Goal: Task Accomplishment & Management: Use online tool/utility

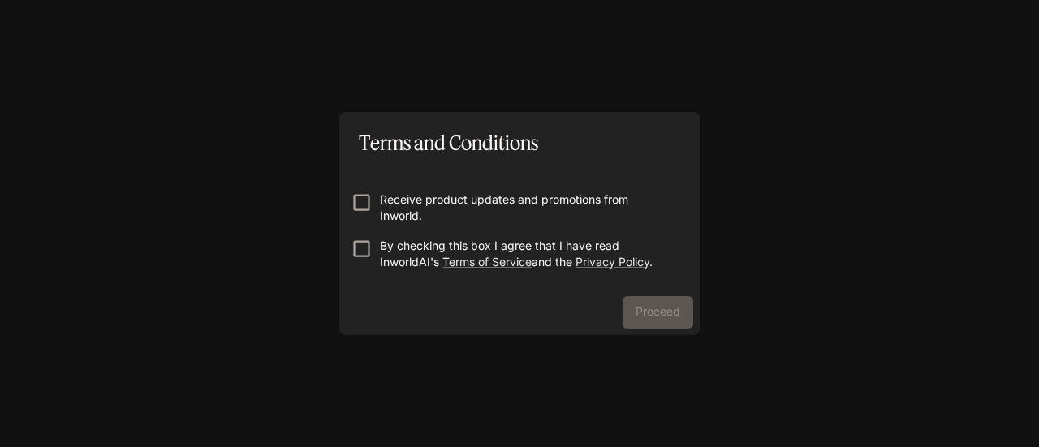
click at [567, 184] on form "Receive product updates and promotions from Inworld. By checking this box I agr…" at bounding box center [519, 224] width 335 height 130
click at [564, 192] on form "Receive product updates and promotions from Inworld. By checking this box I agr…" at bounding box center [519, 224] width 335 height 130
click at [505, 244] on p "By checking this box I agree that I have read InworldAI's Terms of Service and …" at bounding box center [526, 254] width 292 height 32
click at [658, 300] on button "Proceed" at bounding box center [658, 312] width 71 height 32
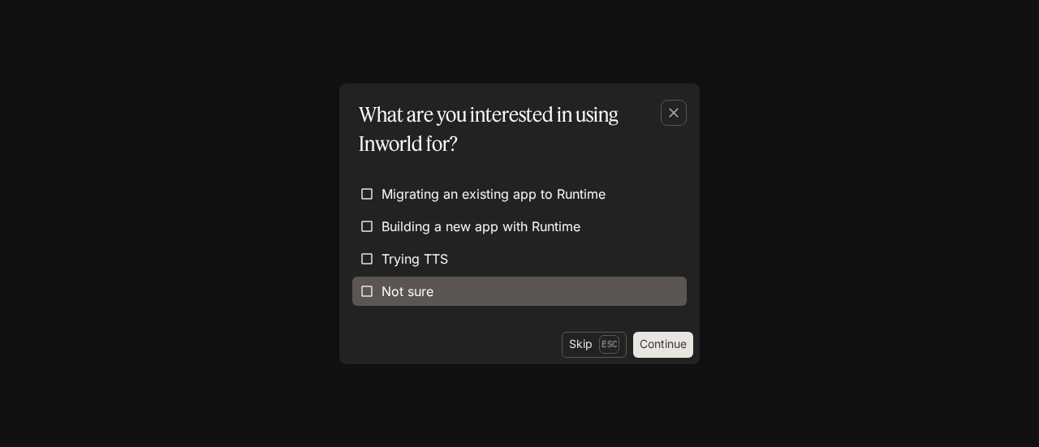
click at [563, 301] on label "Not sure" at bounding box center [519, 291] width 335 height 29
click at [525, 298] on label "Not sure" at bounding box center [519, 291] width 335 height 29
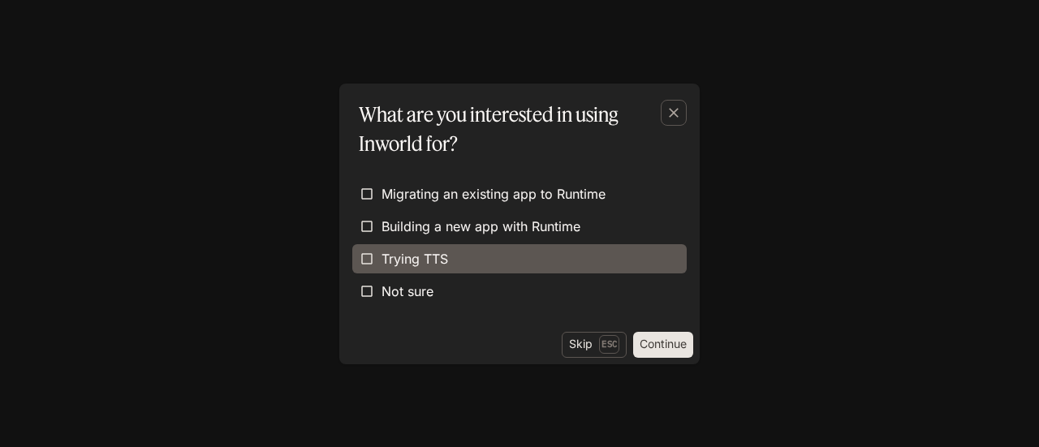
click at [525, 264] on label "Trying TTS" at bounding box center [519, 258] width 335 height 29
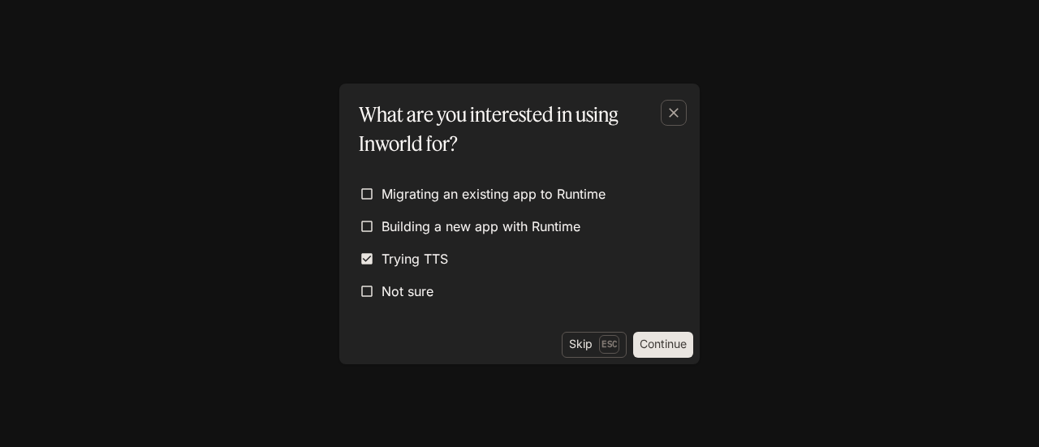
click at [648, 343] on button "Continue" at bounding box center [663, 345] width 60 height 26
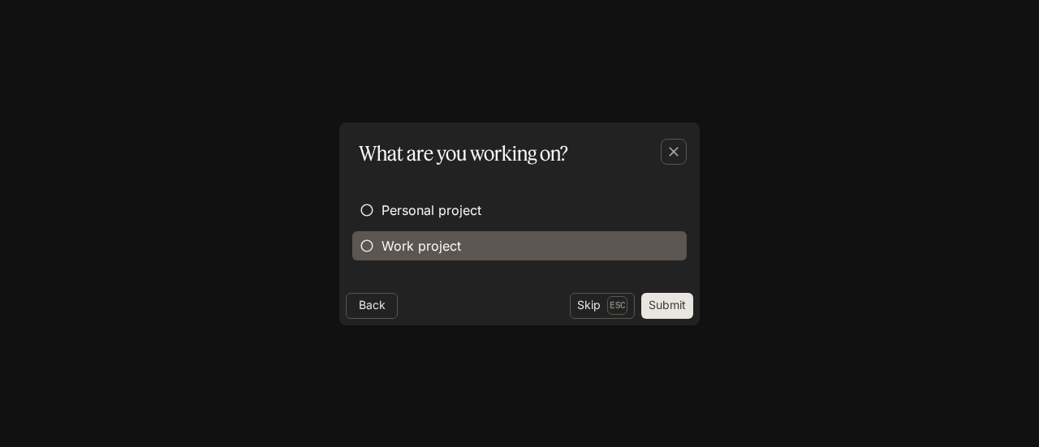
drag, startPoint x: 421, startPoint y: 248, endPoint x: 465, endPoint y: 247, distance: 43.9
click at [423, 248] on span "Work project" at bounding box center [422, 245] width 80 height 19
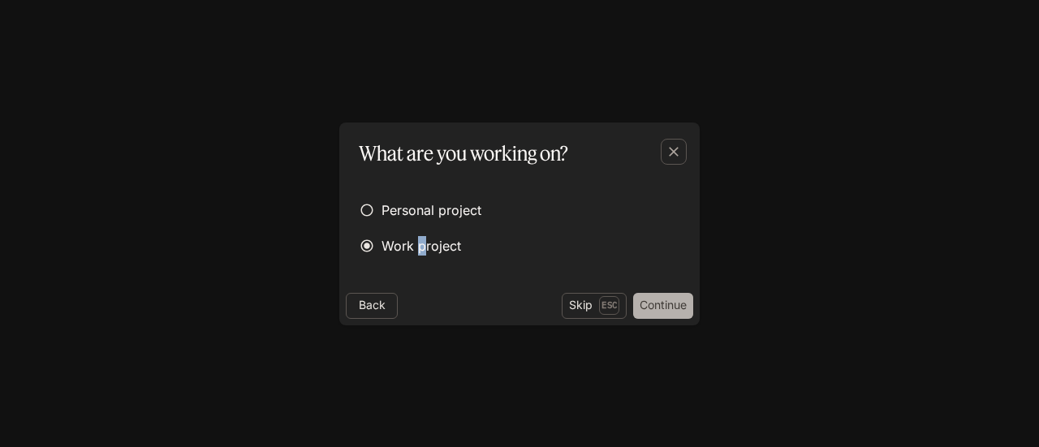
click at [656, 313] on button "Continue" at bounding box center [663, 306] width 60 height 26
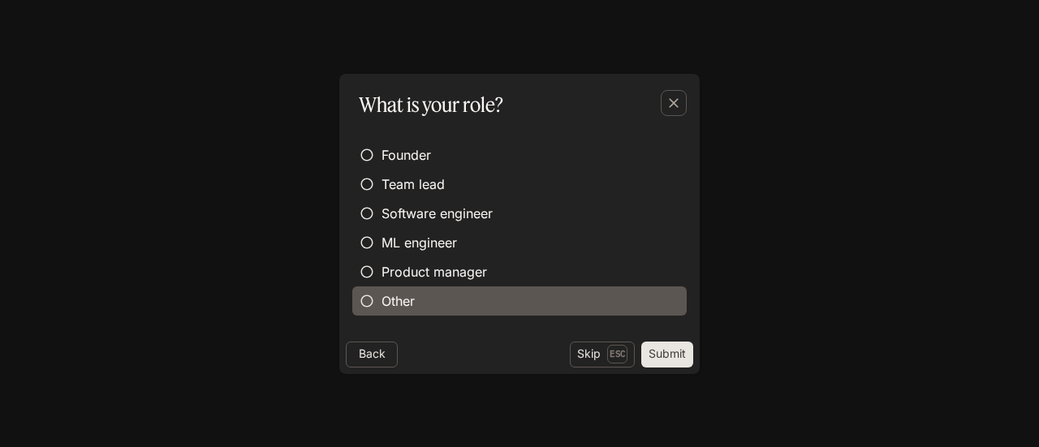
click at [457, 295] on label "Other" at bounding box center [519, 301] width 335 height 29
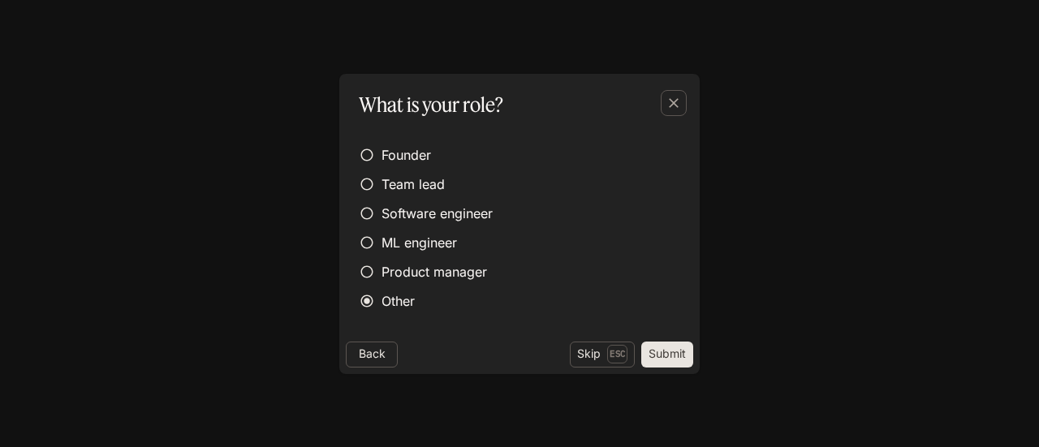
click at [654, 352] on button "Submit" at bounding box center [668, 355] width 52 height 26
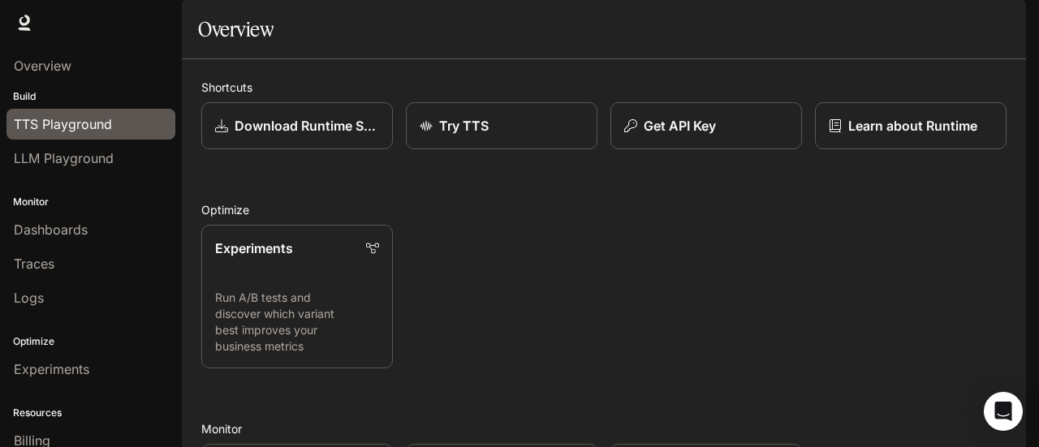
click at [102, 127] on span "TTS Playground" at bounding box center [63, 124] width 98 height 19
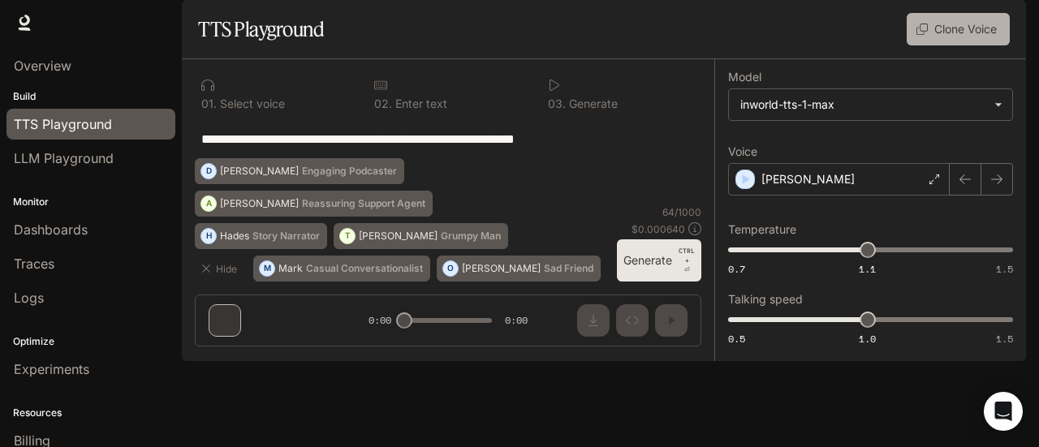
click at [957, 45] on button "Clone Voice" at bounding box center [958, 29] width 103 height 32
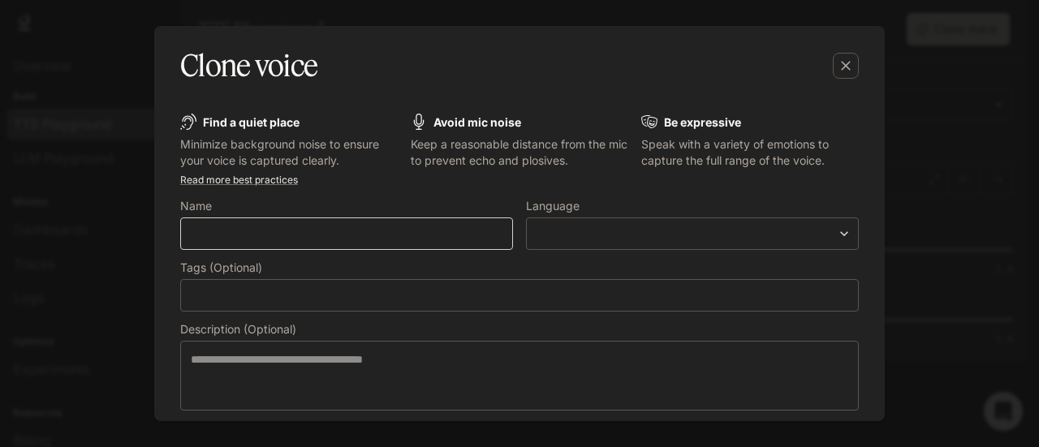
click at [322, 243] on div "​" at bounding box center [346, 234] width 333 height 32
type input "******"
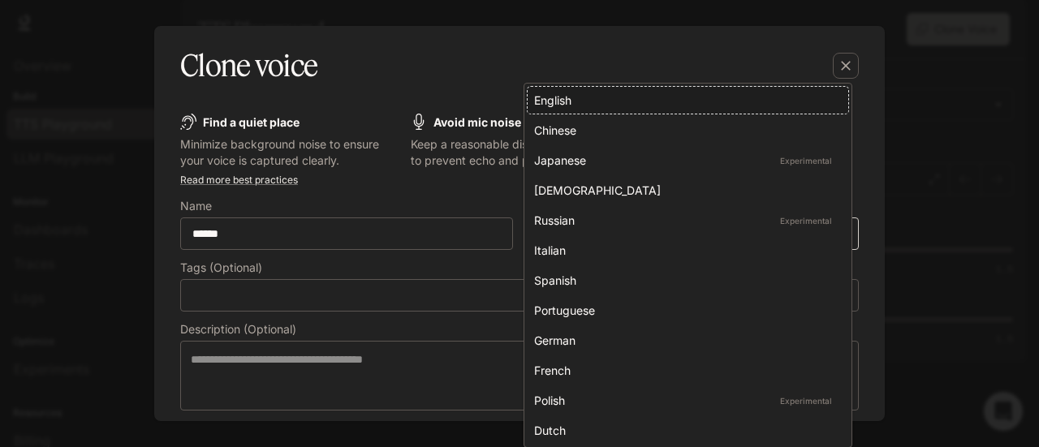
click at [546, 240] on body "**********" at bounding box center [519, 223] width 1039 height 447
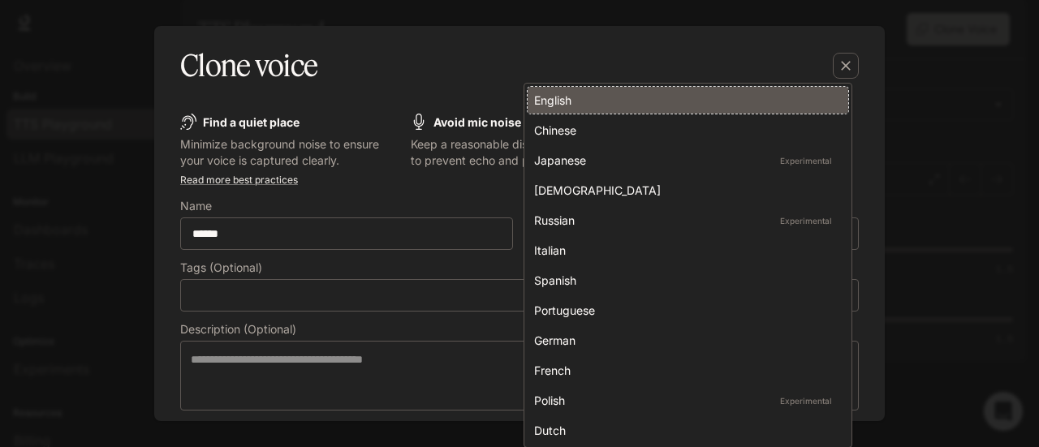
click at [601, 104] on div "English" at bounding box center [684, 100] width 301 height 17
type input "*****"
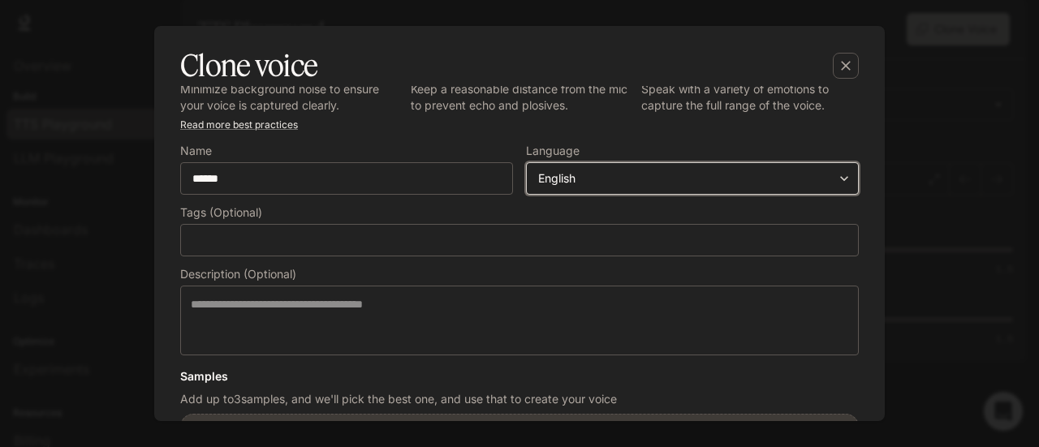
scroll to position [81, 0]
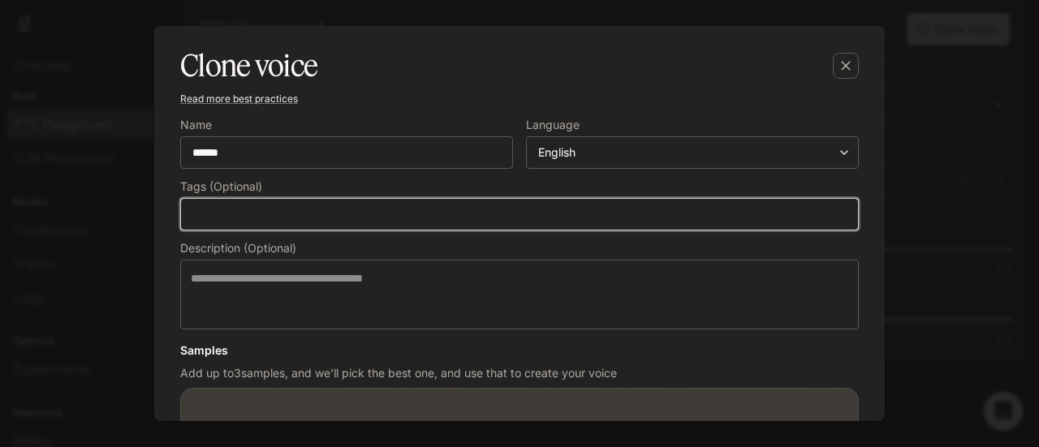
click at [320, 209] on input "text" at bounding box center [519, 214] width 663 height 16
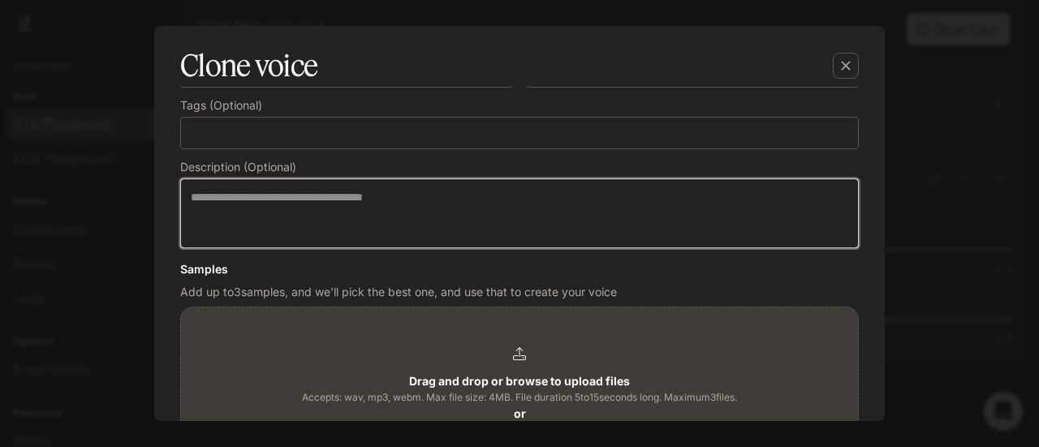
click at [322, 217] on textarea at bounding box center [520, 213] width 658 height 49
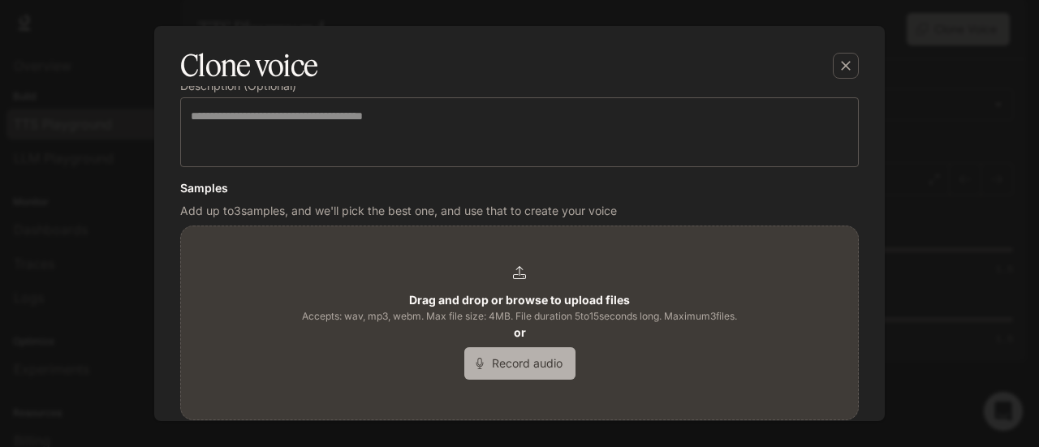
click at [531, 351] on button "Record audio" at bounding box center [520, 364] width 111 height 32
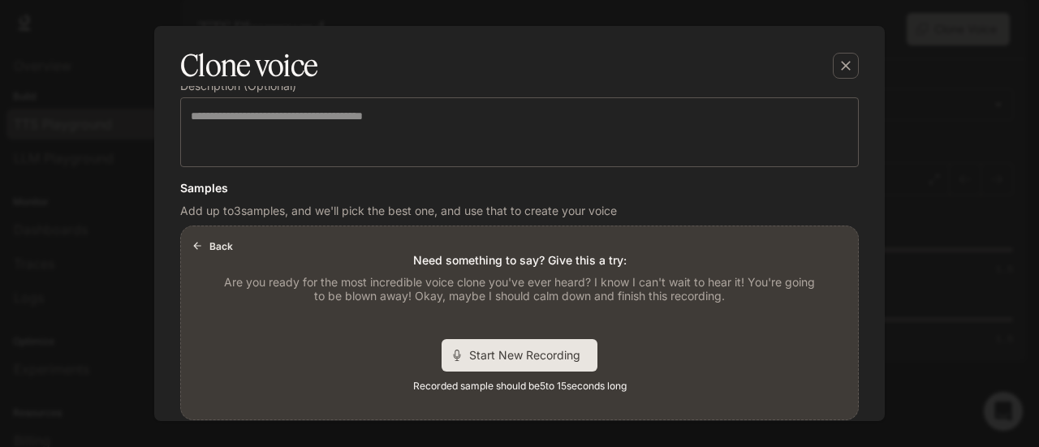
click at [530, 353] on span "Start New Recording" at bounding box center [530, 355] width 122 height 17
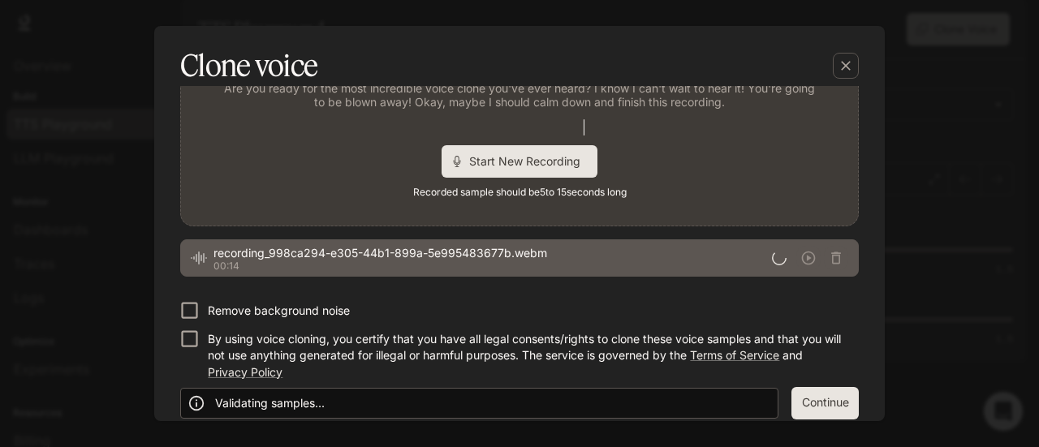
scroll to position [453, 0]
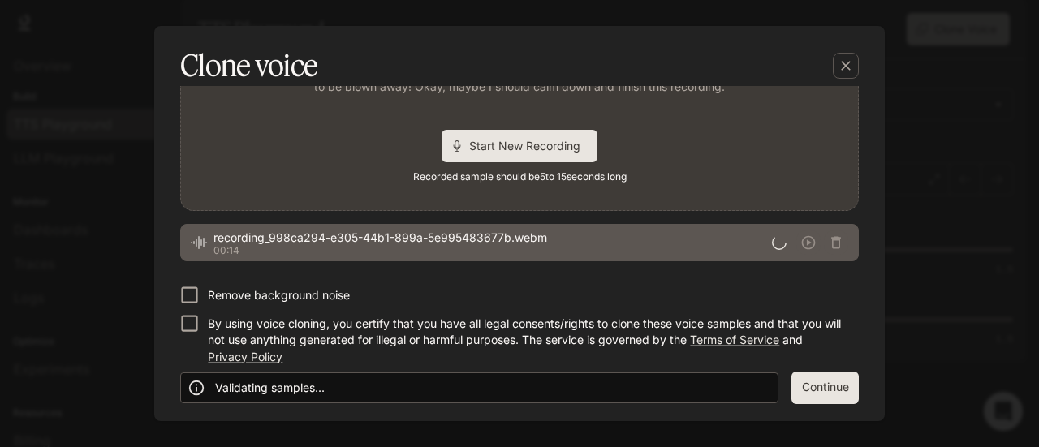
click at [257, 293] on p "Remove background noise" at bounding box center [279, 295] width 142 height 16
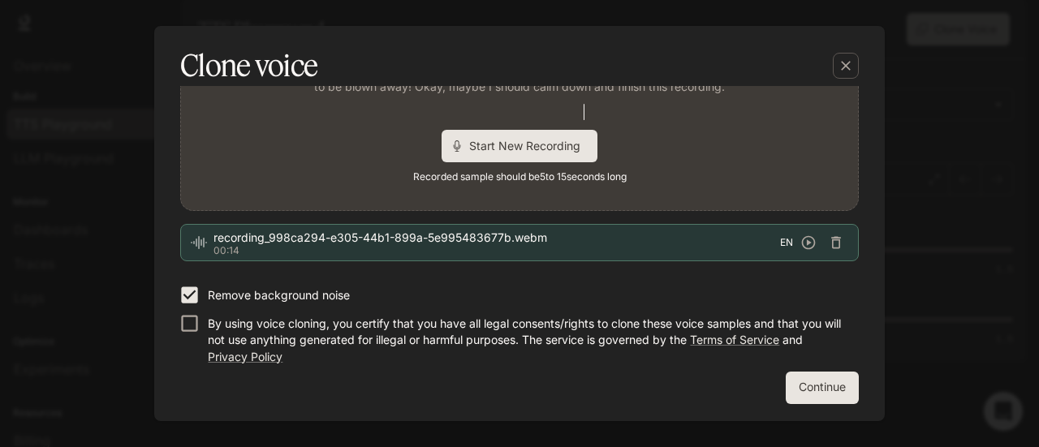
click at [276, 326] on p "By using voice cloning, you certify that you have all legal consents/rights to …" at bounding box center [527, 340] width 638 height 49
click at [801, 376] on button "Continue" at bounding box center [822, 388] width 73 height 32
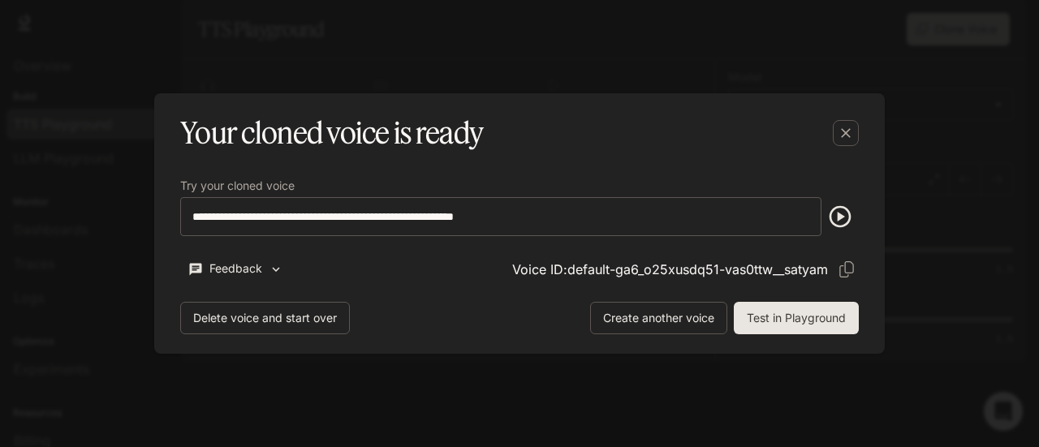
scroll to position [0, 0]
click at [851, 212] on icon "button" at bounding box center [841, 217] width 26 height 26
click at [803, 313] on button "Test in Playground" at bounding box center [796, 318] width 125 height 32
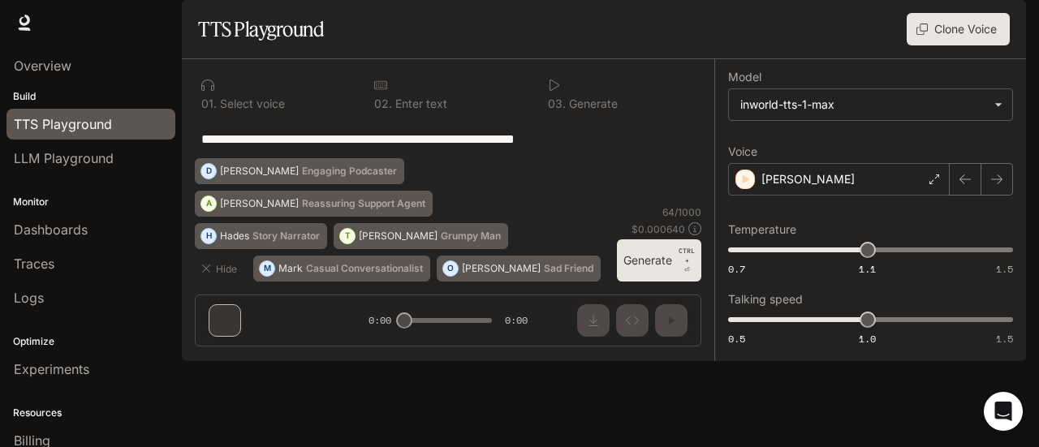
click at [616, 149] on textarea "**********" at bounding box center [448, 139] width 494 height 19
click at [382, 158] on div "**********" at bounding box center [448, 138] width 507 height 39
drag, startPoint x: 629, startPoint y: 189, endPoint x: 74, endPoint y: 191, distance: 555.5
click at [182, 191] on main "**********" at bounding box center [604, 180] width 845 height 361
paste textarea "**********"
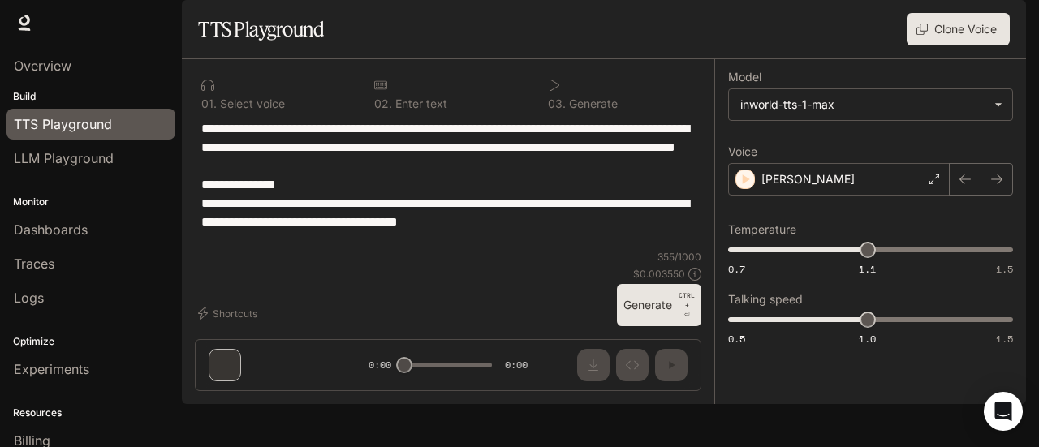
type textarea "**********"
click at [666, 326] on button "Generate CTRL + ⏎" at bounding box center [659, 305] width 84 height 42
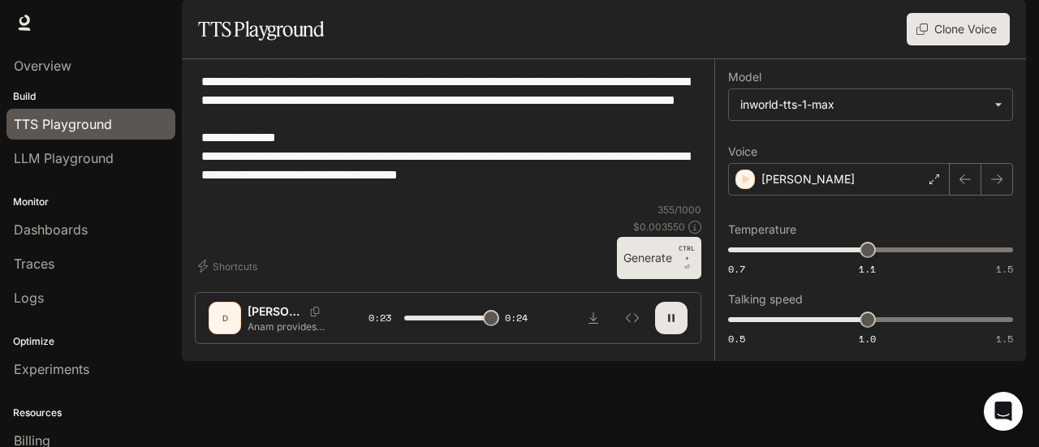
type input "*"
click at [783, 140] on body "**********" at bounding box center [519, 223] width 1039 height 447
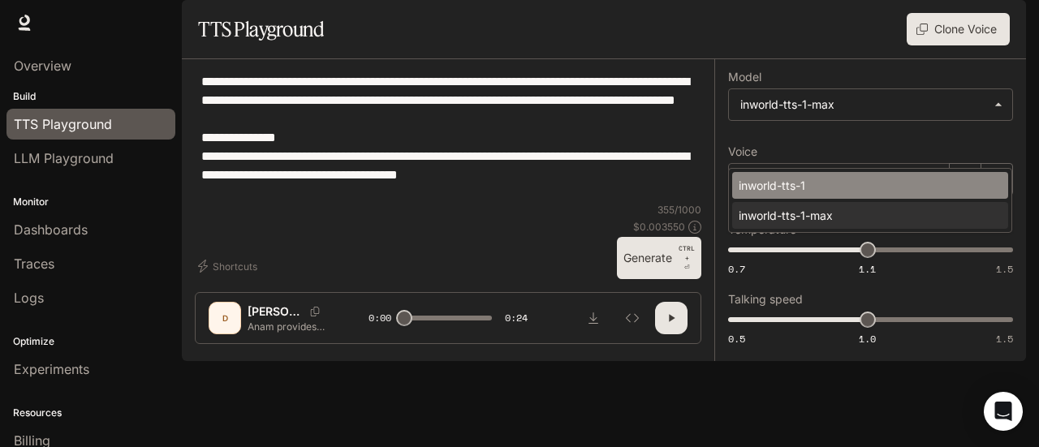
click at [787, 176] on li "inworld-tts-1" at bounding box center [870, 185] width 276 height 27
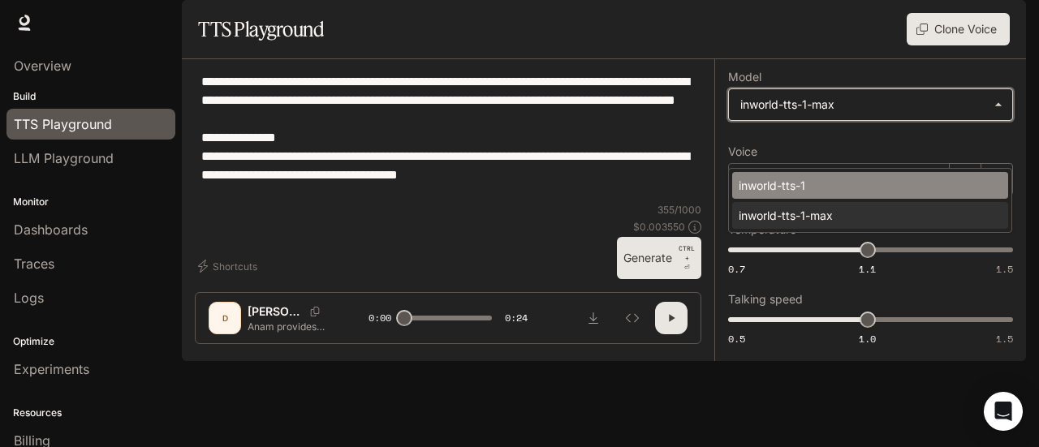
type input "**********"
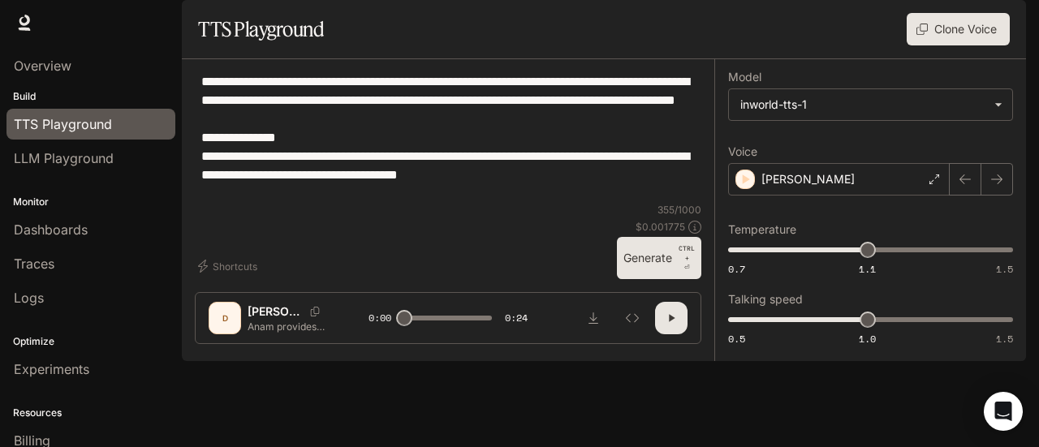
click at [639, 279] on button "Generate CTRL + ⏎" at bounding box center [659, 258] width 84 height 42
type input "*"
click at [776, 51] on section "TTS Playground Voices Clone Voice" at bounding box center [604, 29] width 845 height 59
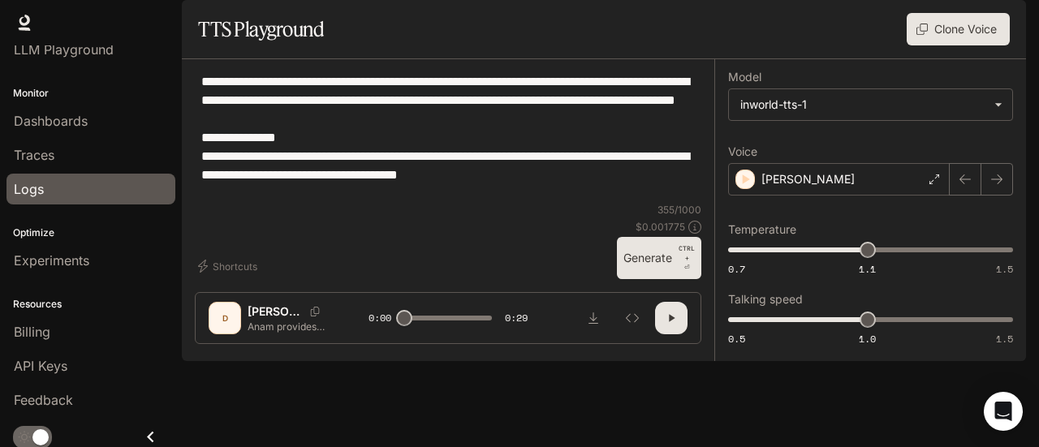
scroll to position [28, 0]
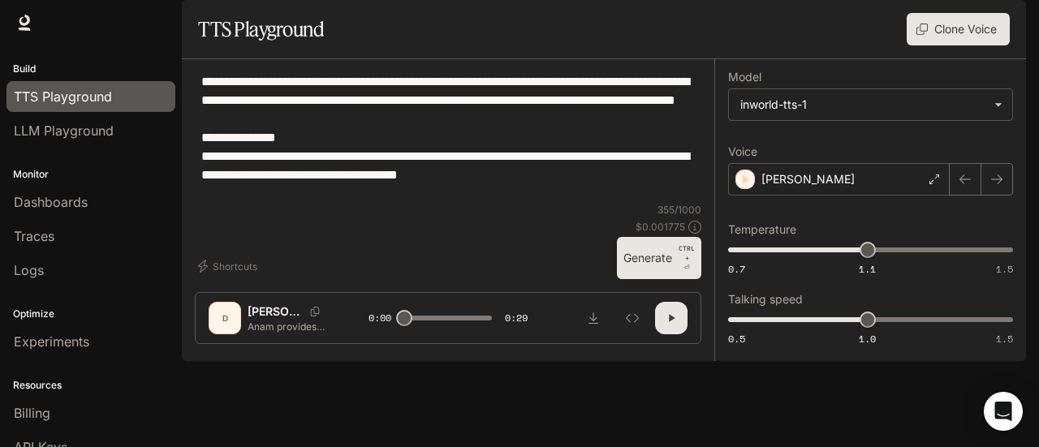
click at [601, 203] on div "**********" at bounding box center [448, 137] width 507 height 131
click at [935, 45] on button "Clone Voice" at bounding box center [958, 29] width 103 height 32
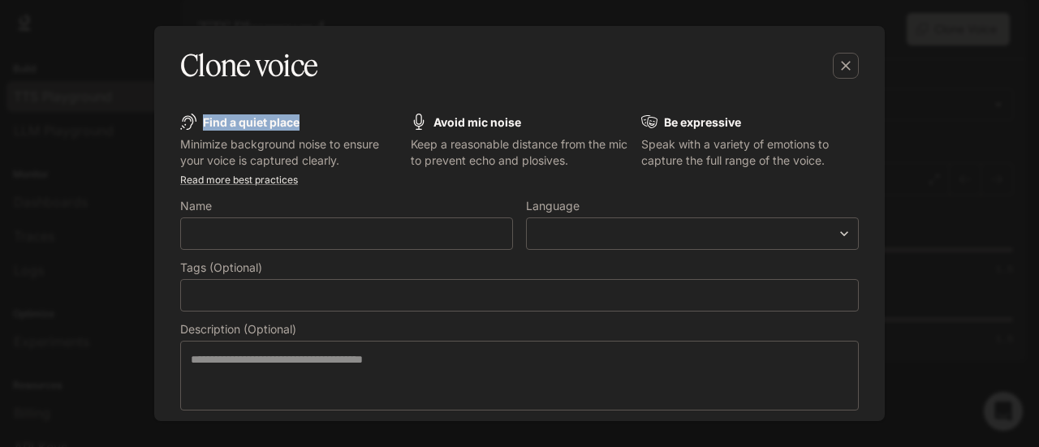
drag, startPoint x: 199, startPoint y: 121, endPoint x: 306, endPoint y: 170, distance: 117.7
click at [312, 127] on div "Find a quiet place" at bounding box center [289, 122] width 218 height 16
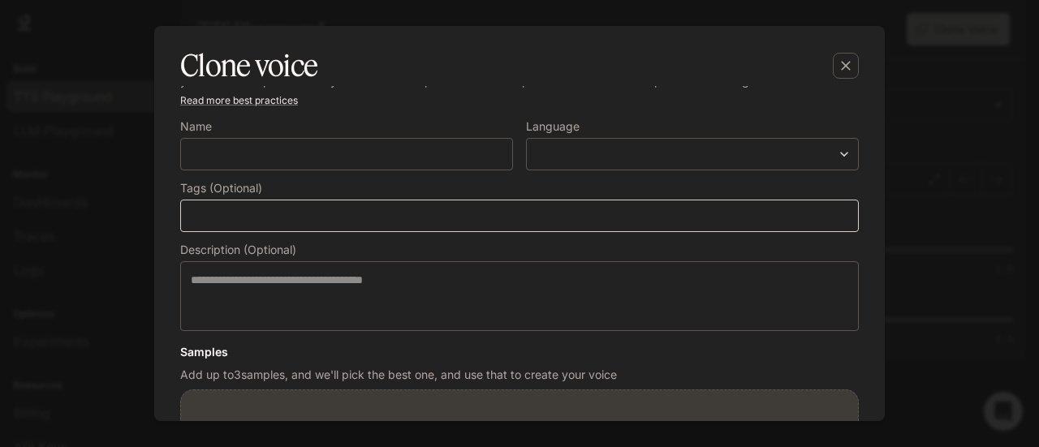
scroll to position [0, 0]
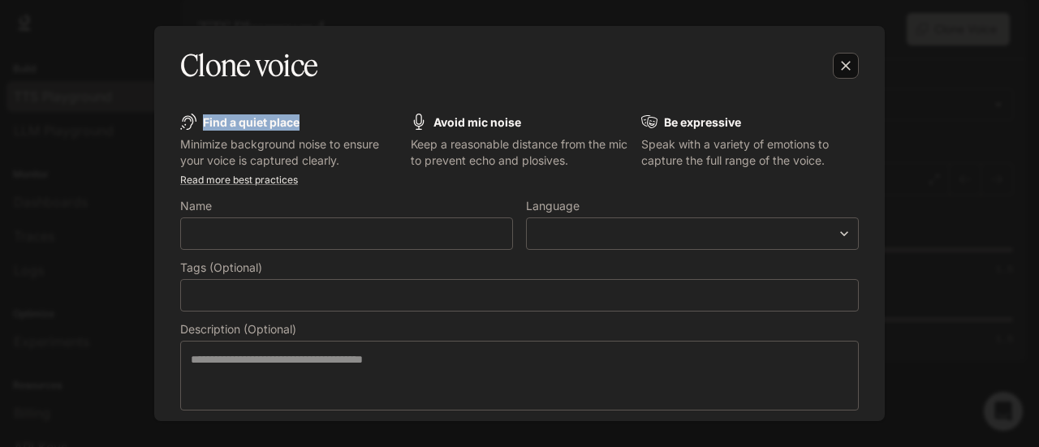
click at [849, 62] on icon "button" at bounding box center [846, 66] width 16 height 16
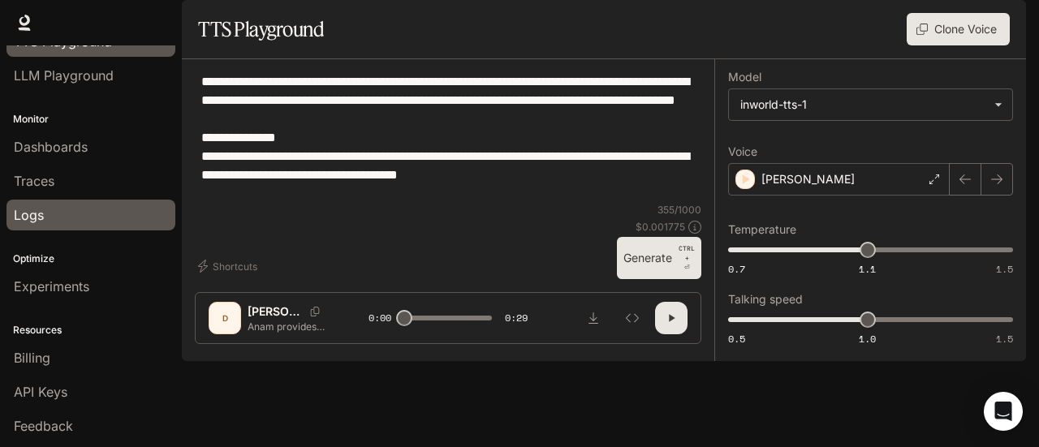
scroll to position [109, 0]
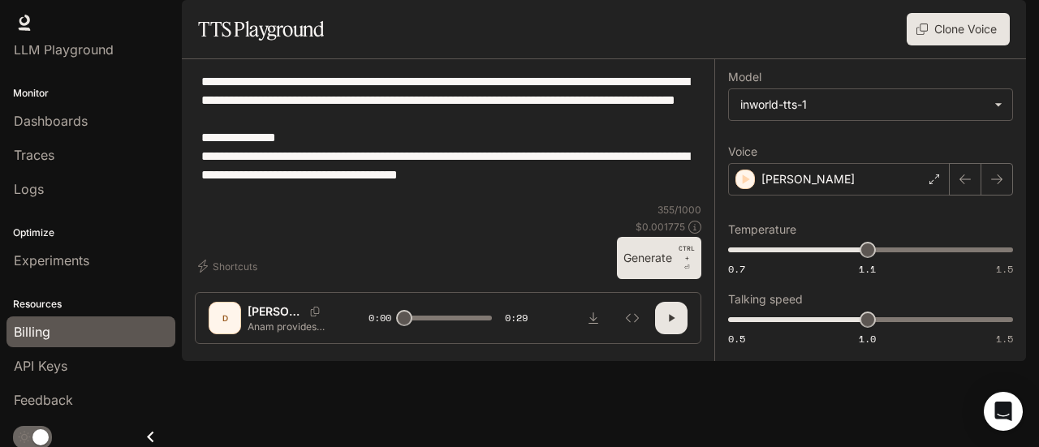
click at [110, 331] on div "Billing" at bounding box center [91, 331] width 154 height 19
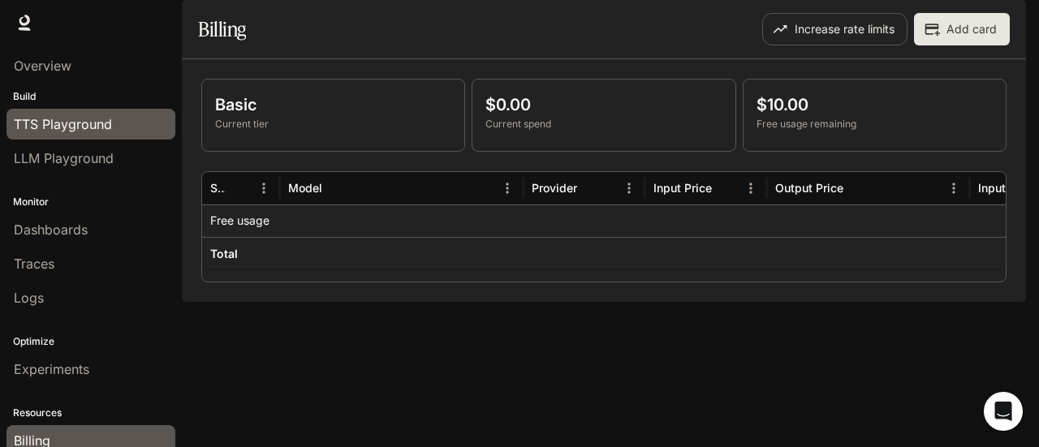
click at [80, 128] on span "TTS Playground" at bounding box center [63, 124] width 98 height 19
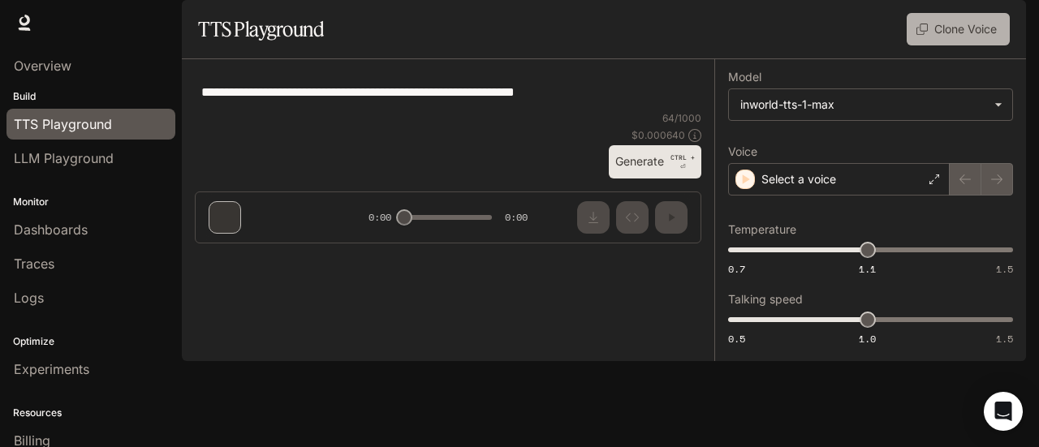
click at [945, 45] on button "Clone Voice" at bounding box center [958, 29] width 103 height 32
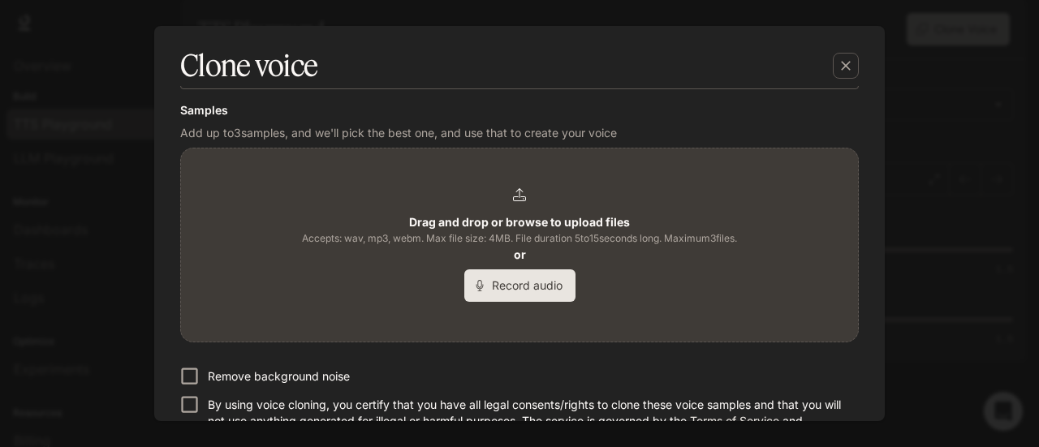
scroll to position [325, 0]
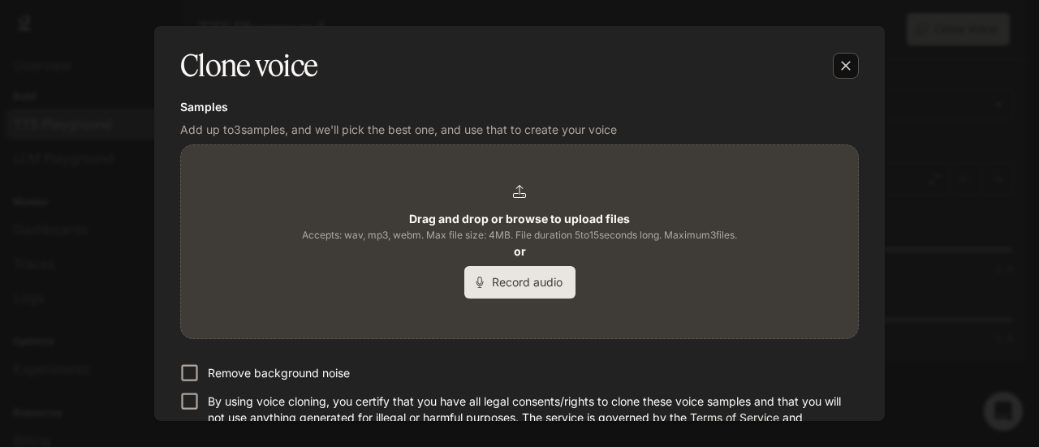
click at [836, 76] on div "button" at bounding box center [846, 66] width 26 height 26
